Goal: Complete application form

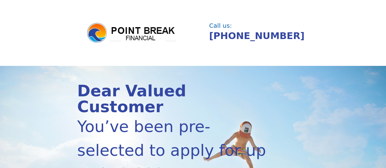
click at [93, 36] on img at bounding box center [132, 33] width 92 height 22
click at [135, 33] on img at bounding box center [132, 33] width 92 height 22
drag, startPoint x: 240, startPoint y: 33, endPoint x: 239, endPoint y: 44, distance: 11.4
click at [240, 33] on link "[PHONE_NUMBER]" at bounding box center [256, 36] width 95 height 11
click at [93, 34] on img at bounding box center [132, 33] width 92 height 22
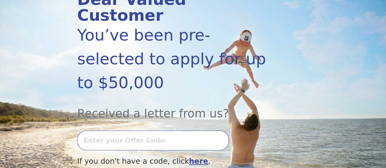
scroll to position [214, 0]
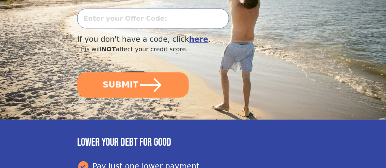
click at [199, 44] on b "here" at bounding box center [198, 39] width 19 height 9
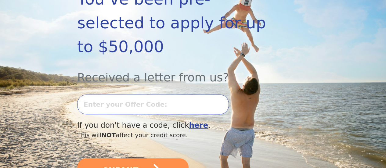
scroll to position [153, 0]
